Goal: Navigation & Orientation: Go to known website

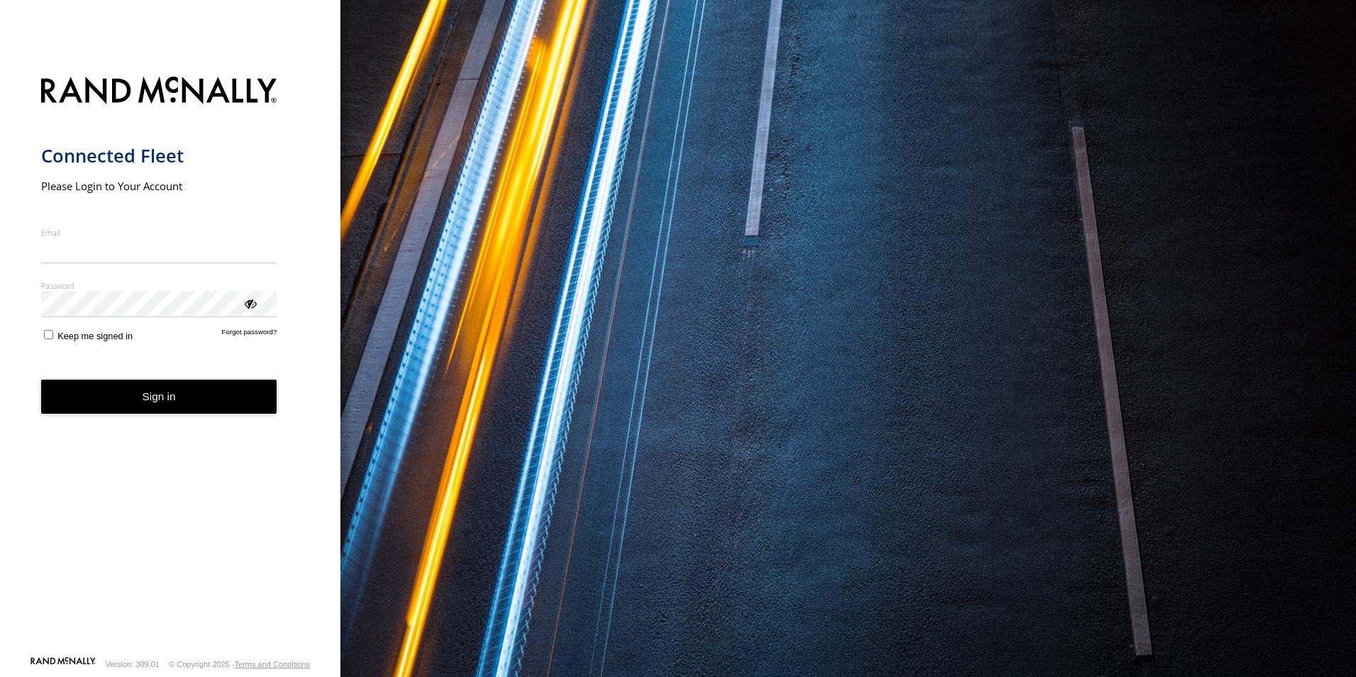
type input "**********"
click at [219, 416] on form "**********" at bounding box center [170, 361] width 259 height 587
click at [223, 405] on button "Sign in" at bounding box center [159, 397] width 236 height 35
